Goal: Task Accomplishment & Management: Use online tool/utility

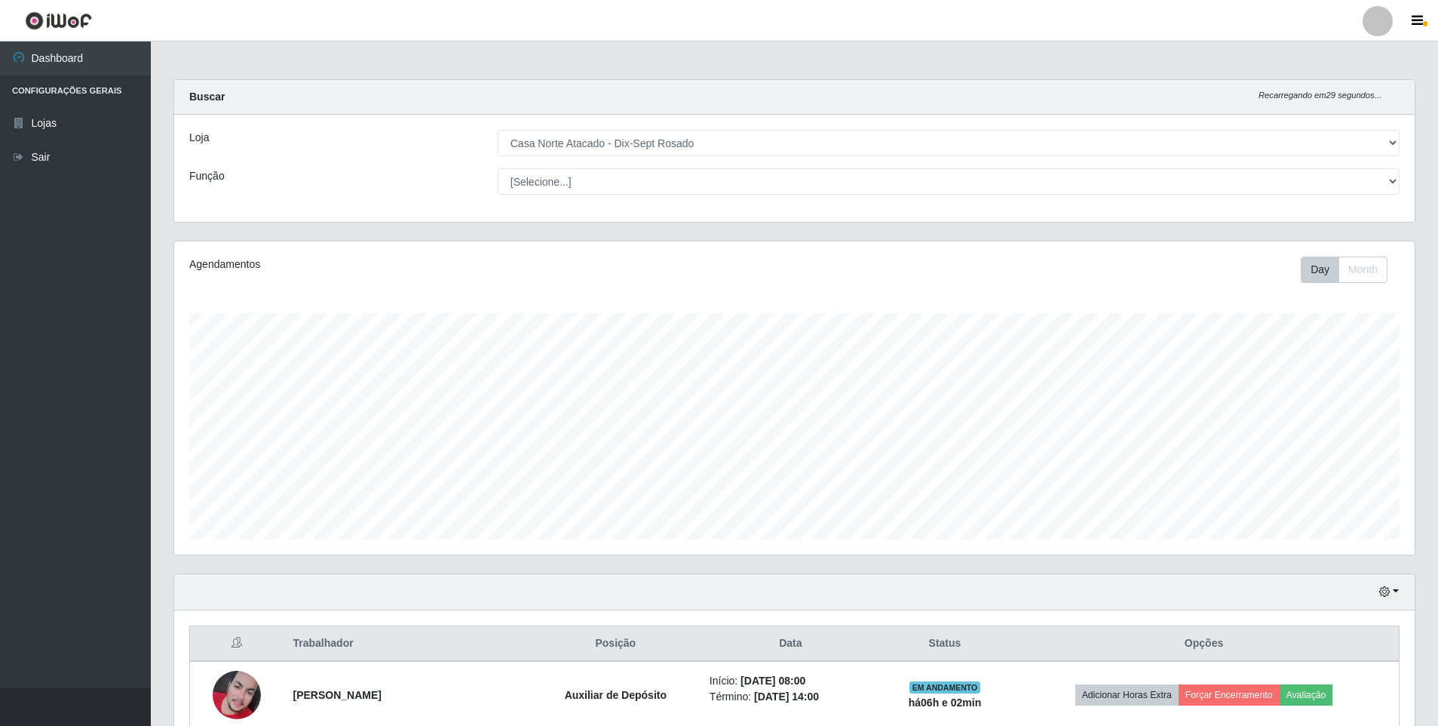
select select "432"
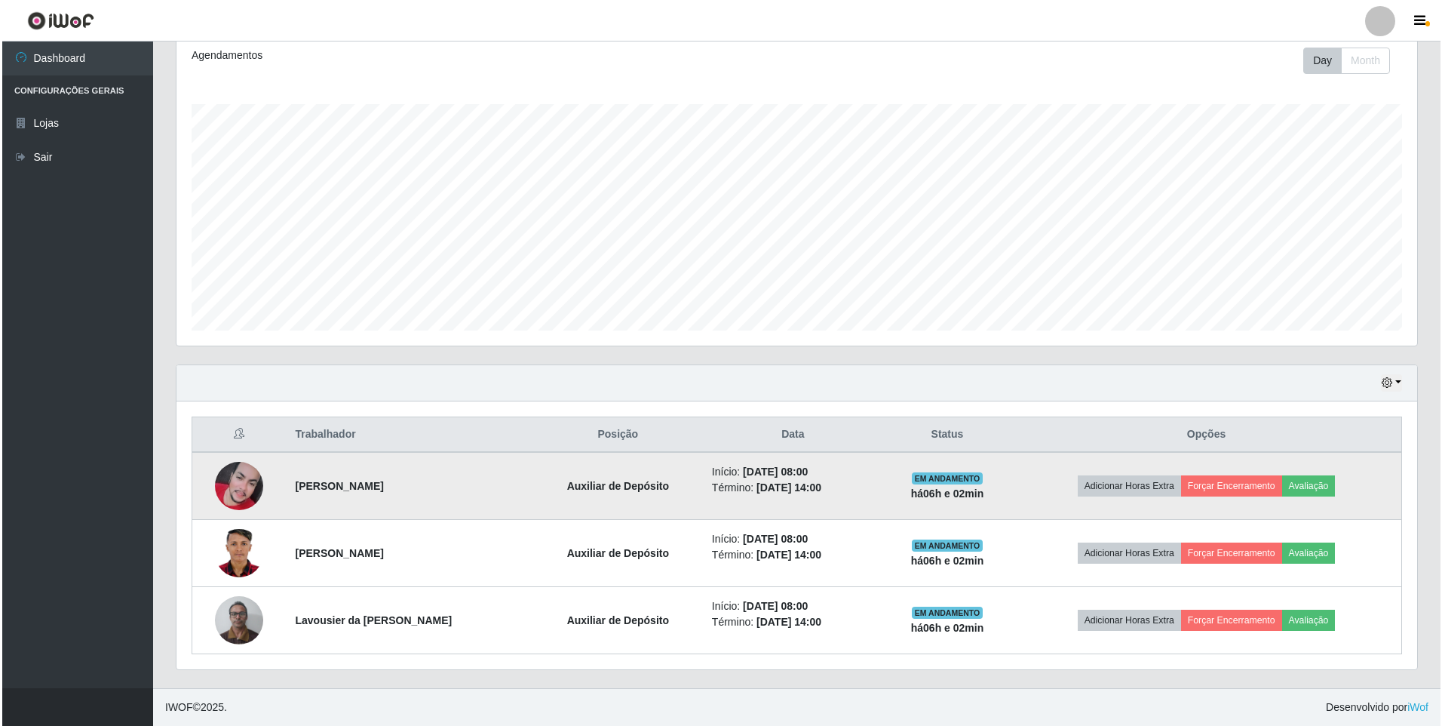
scroll to position [313, 1241]
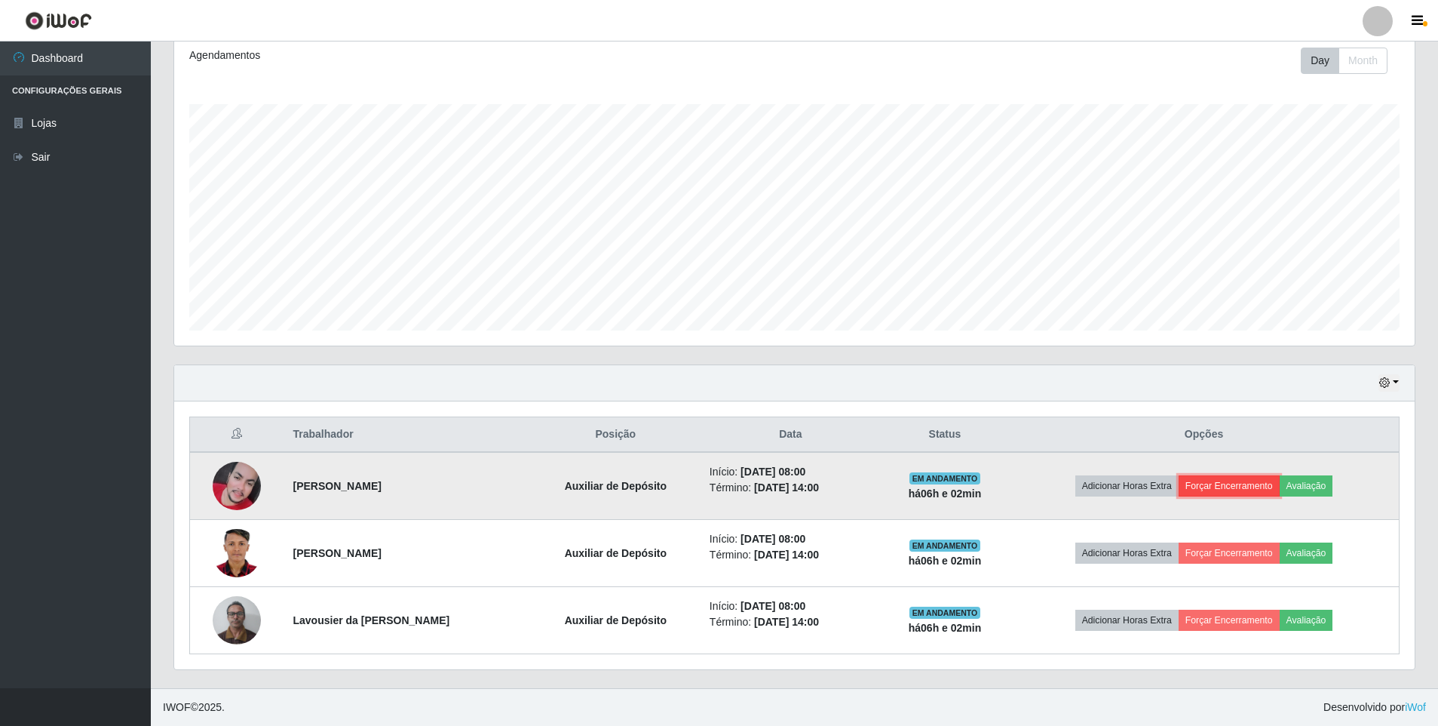
click at [1227, 484] on button "Forçar Encerramento" at bounding box center [1229, 485] width 101 height 21
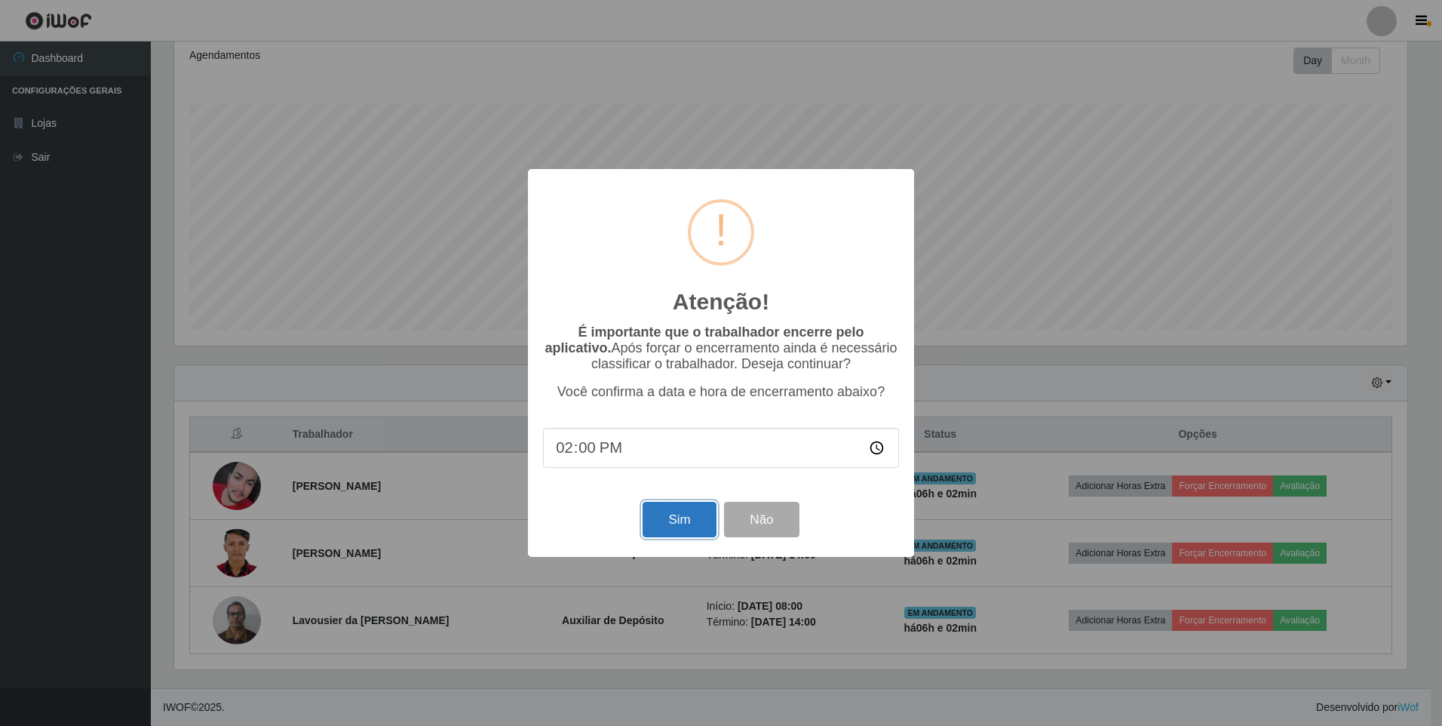
click at [686, 530] on button "Sim" at bounding box center [679, 519] width 73 height 35
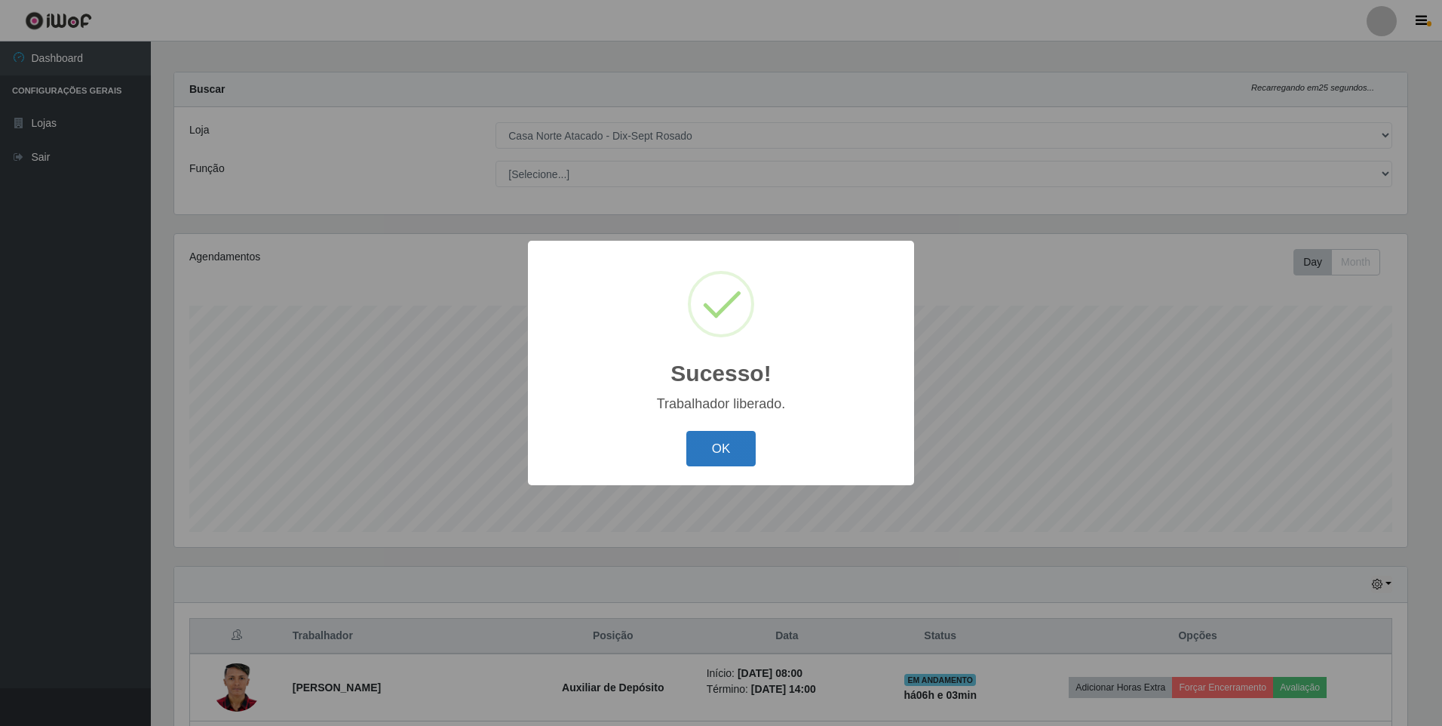
click at [741, 453] on button "OK" at bounding box center [721, 448] width 70 height 35
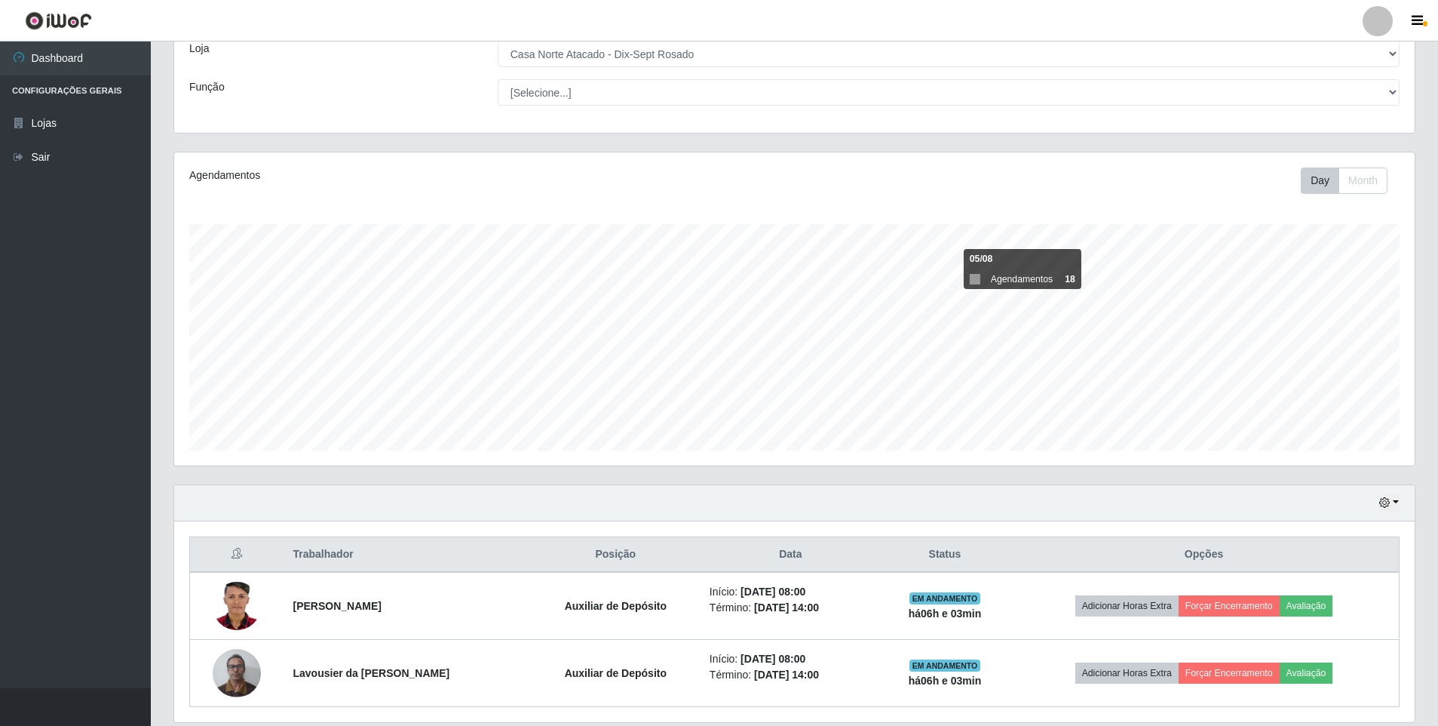
scroll to position [142, 0]
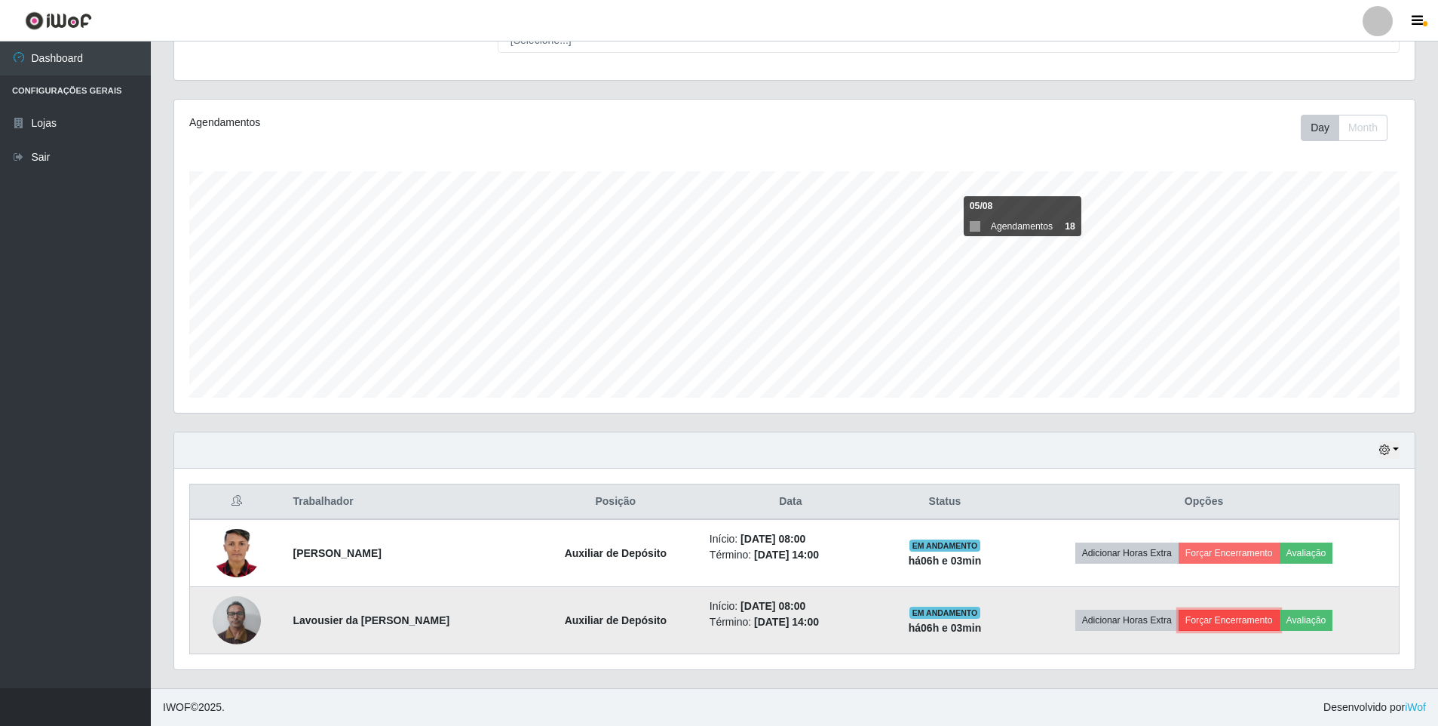
click at [1248, 620] on button "Forçar Encerramento" at bounding box center [1229, 619] width 101 height 21
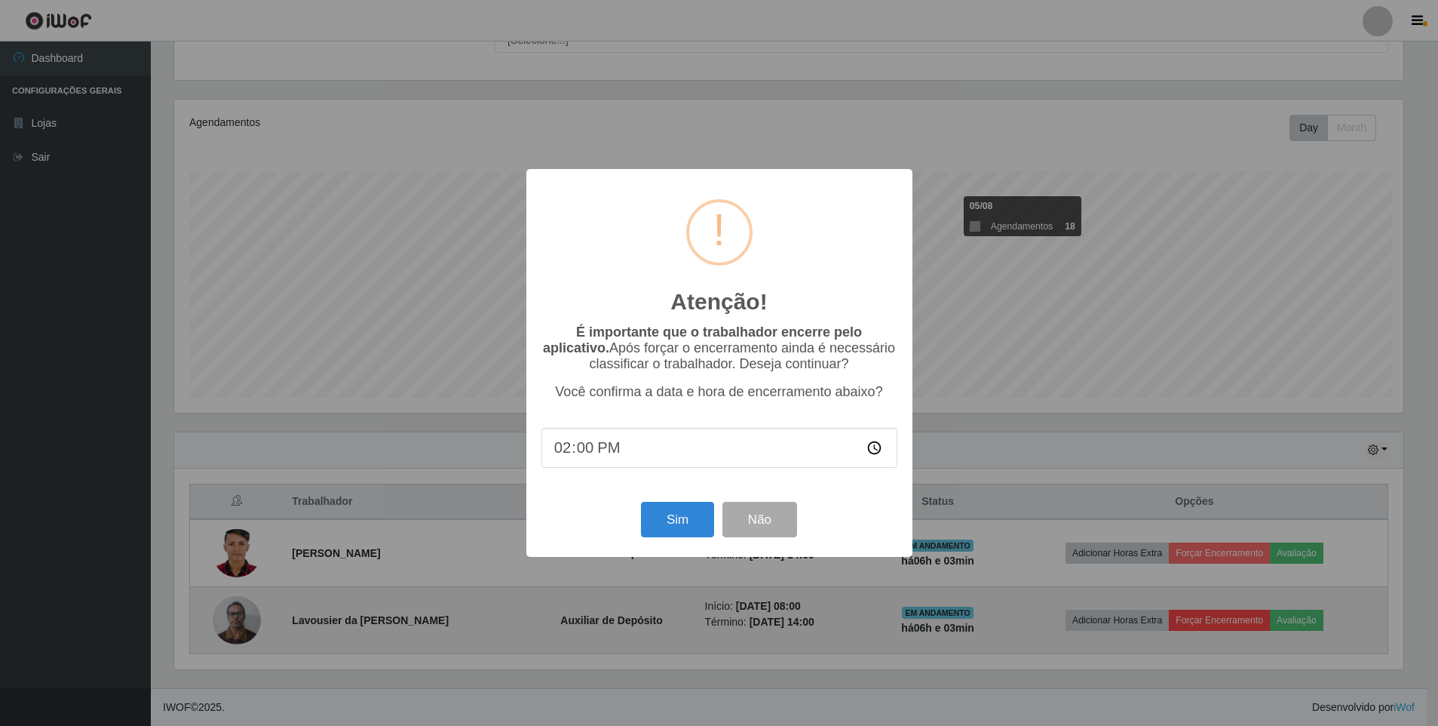
scroll to position [313, 1233]
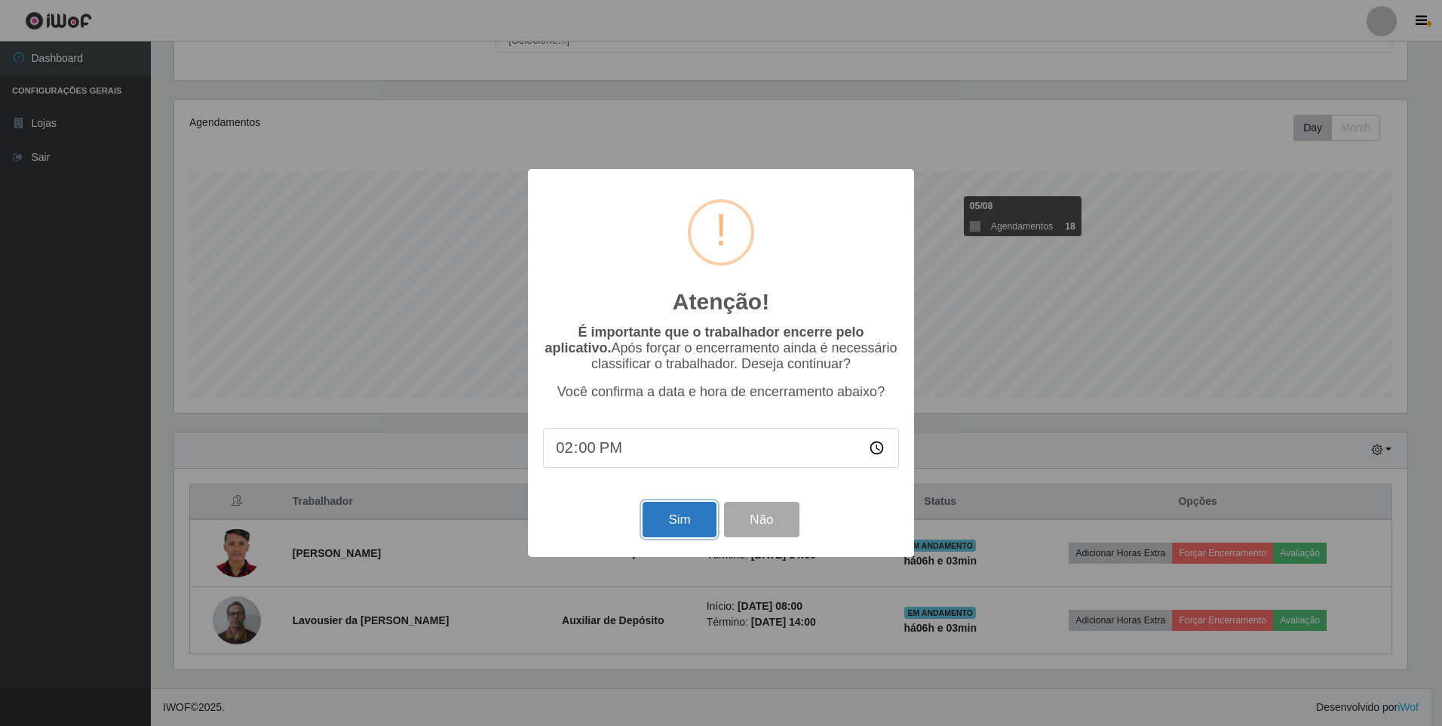
click at [675, 521] on button "Sim" at bounding box center [679, 519] width 73 height 35
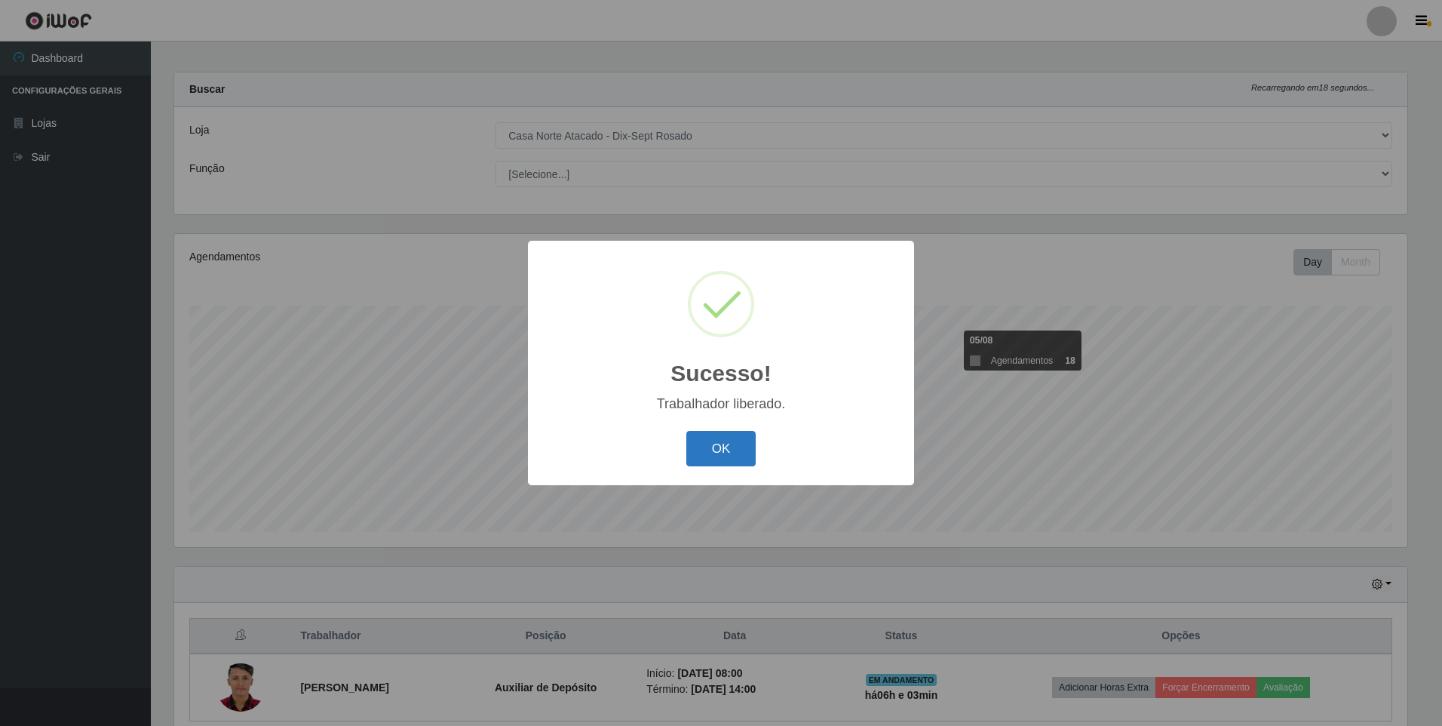
click at [727, 450] on button "OK" at bounding box center [721, 448] width 70 height 35
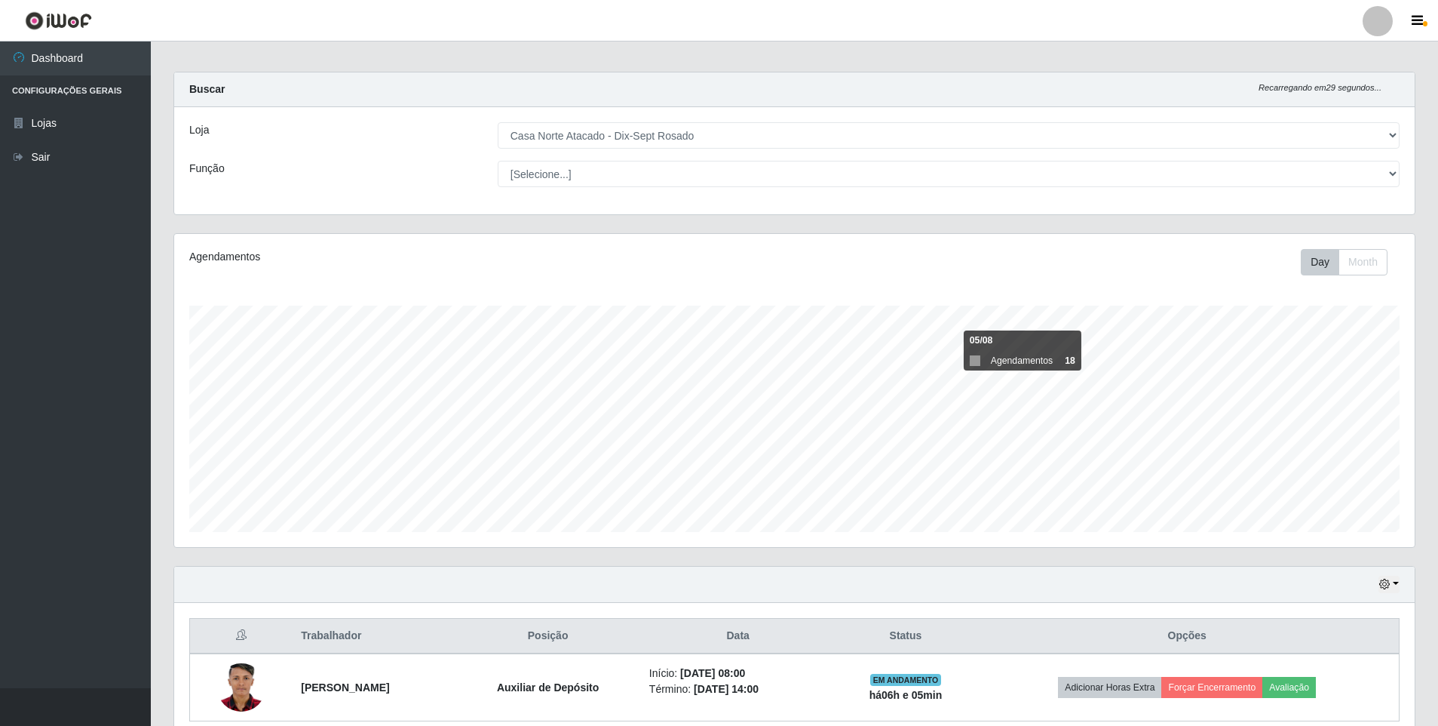
scroll to position [75, 0]
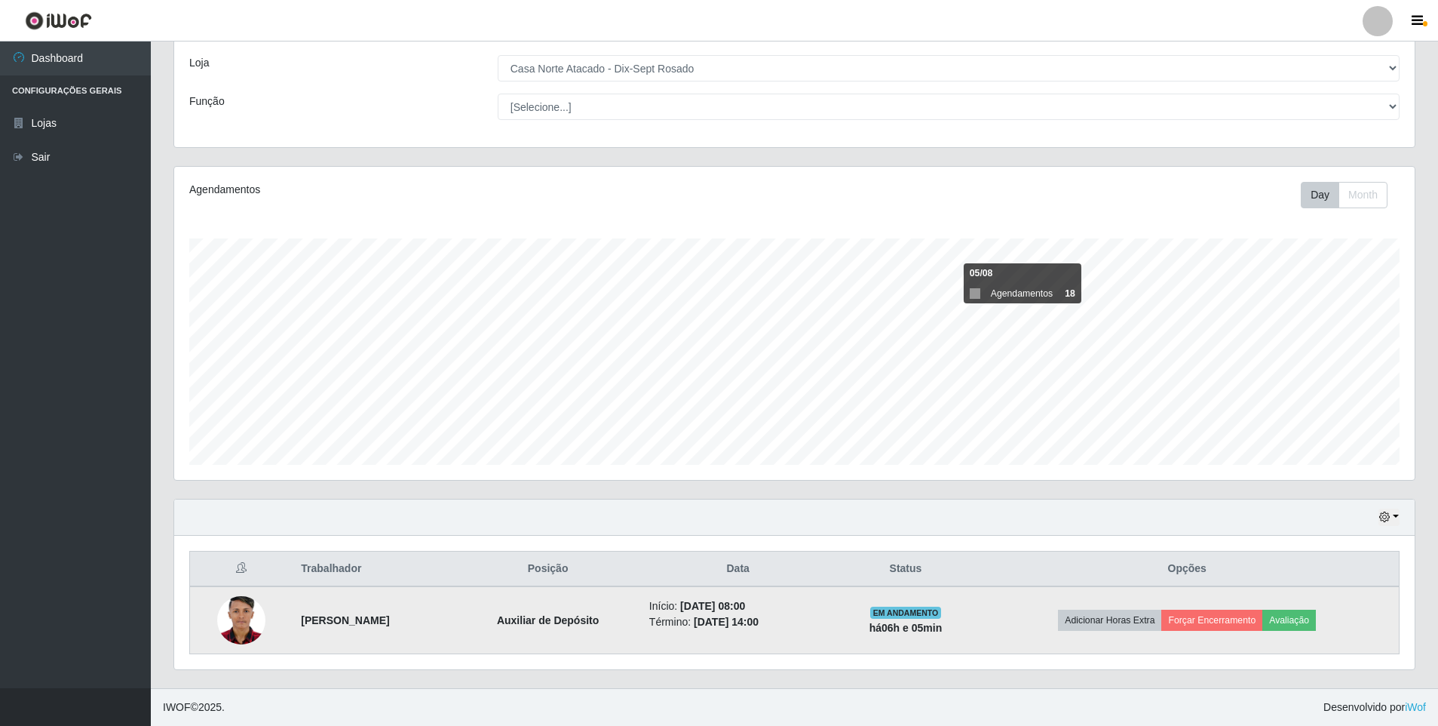
click at [1226, 608] on td "Adicionar Horas Extra Forçar Encerramento Avaliação" at bounding box center [1187, 620] width 424 height 68
click at [1250, 615] on button "Forçar Encerramento" at bounding box center [1211, 619] width 101 height 21
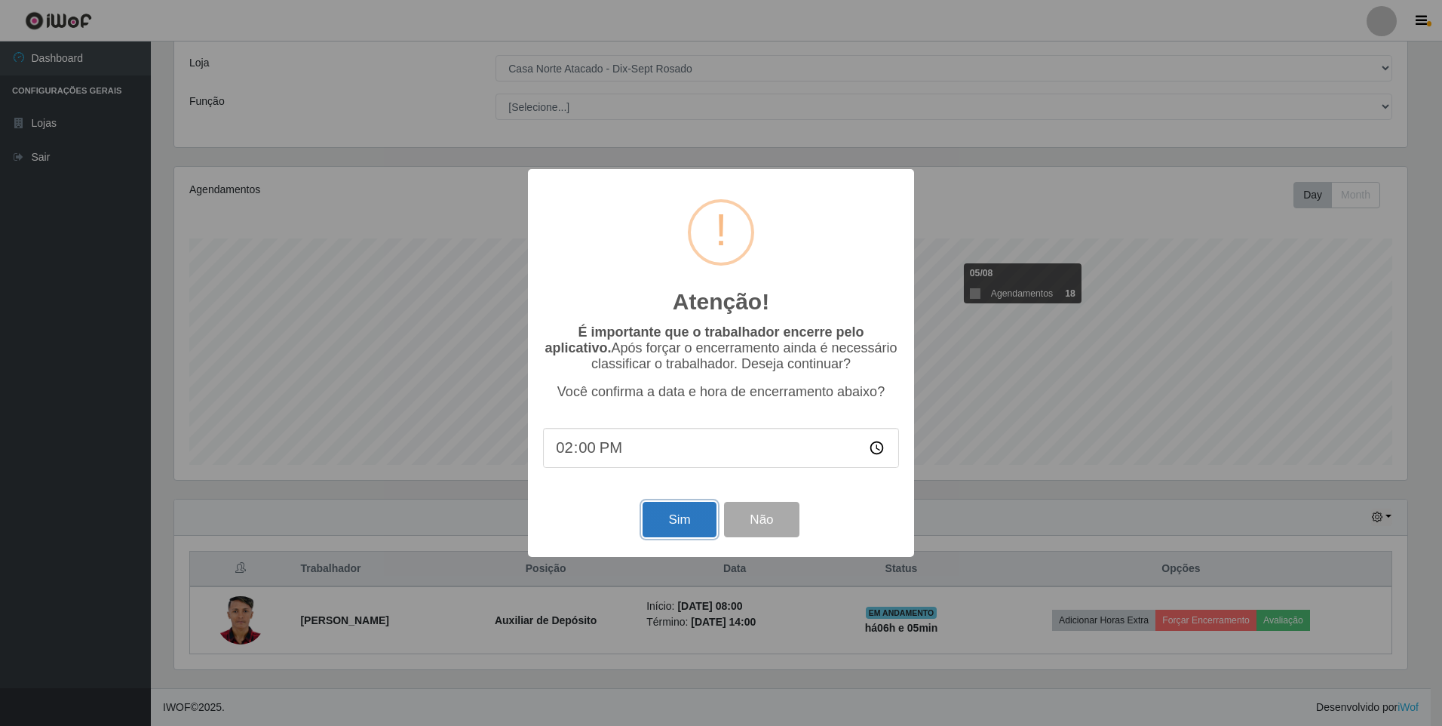
click at [664, 523] on button "Sim" at bounding box center [679, 519] width 73 height 35
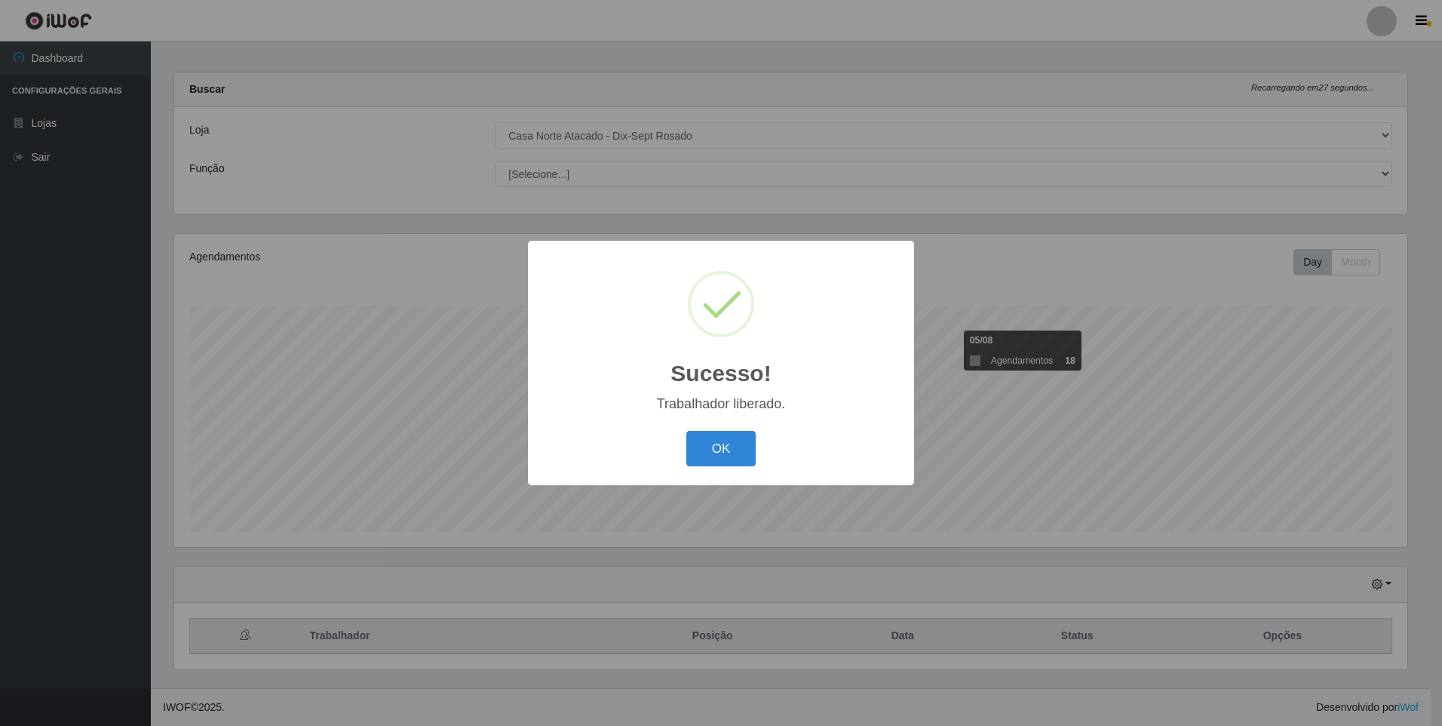
click at [686, 431] on button "OK" at bounding box center [721, 448] width 70 height 35
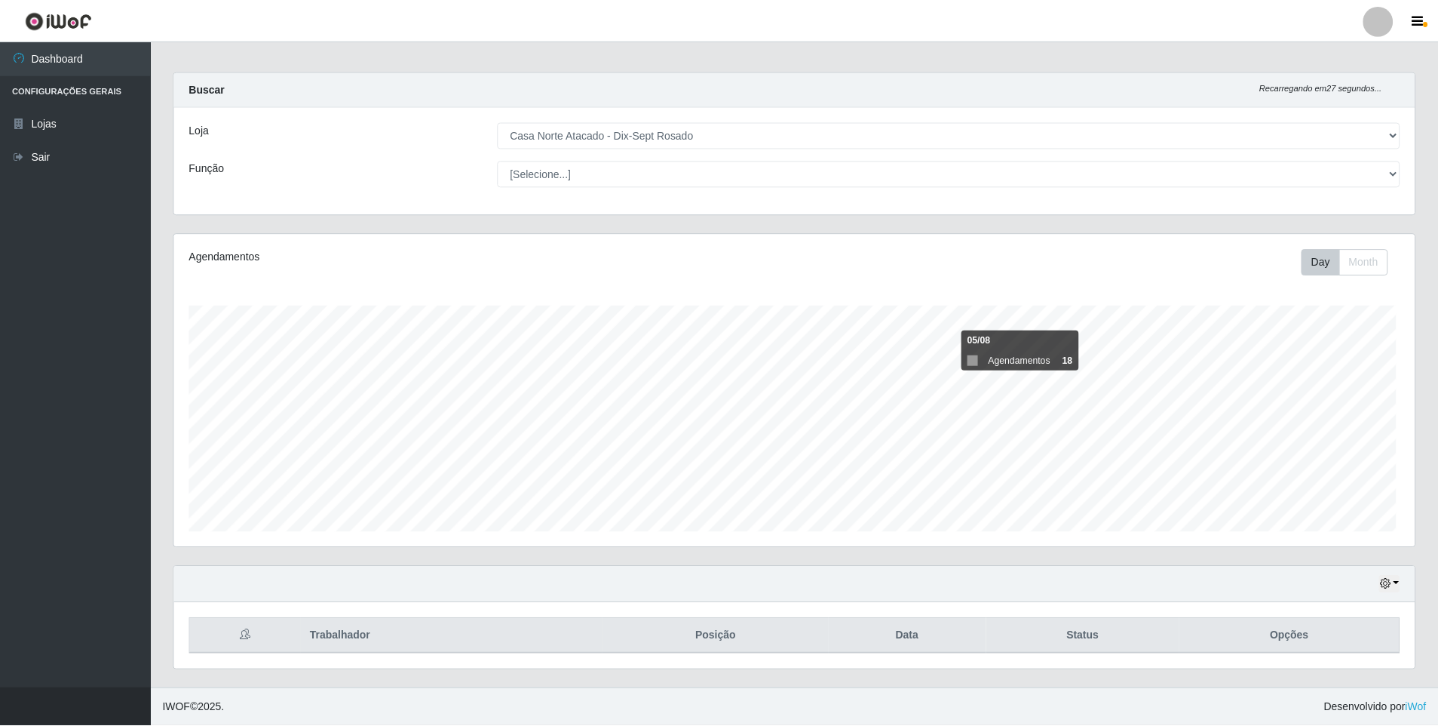
scroll to position [313, 1241]
click at [1383, 586] on icon "button" at bounding box center [1384, 583] width 11 height 11
click at [1360, 523] on button "1 Semana" at bounding box center [1339, 528] width 119 height 32
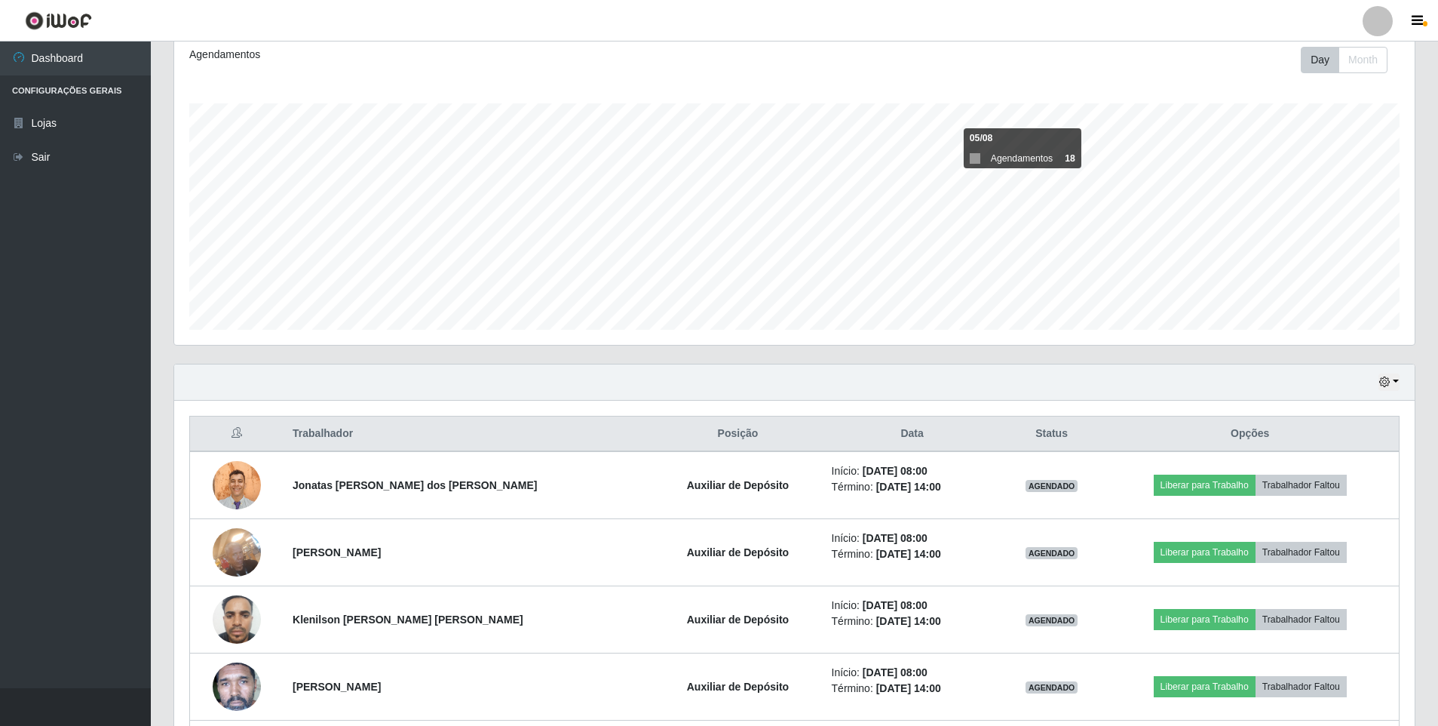
scroll to position [0, 0]
